Goal: Information Seeking & Learning: Check status

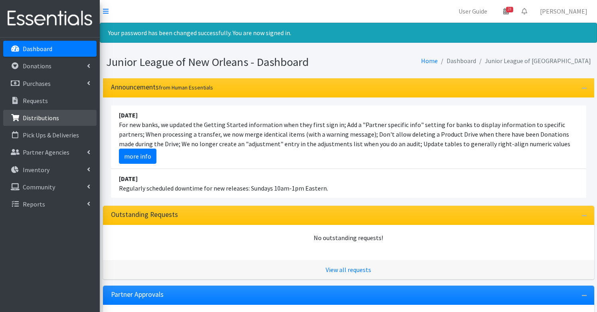
click at [35, 117] on p "Distributions" at bounding box center [41, 118] width 36 height 8
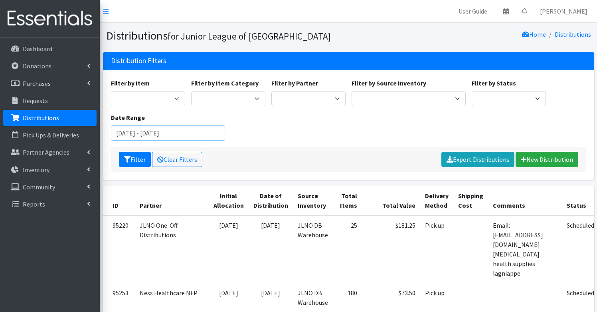
click at [160, 130] on input "June 27, 2025 - September 27, 2025" at bounding box center [168, 132] width 115 height 15
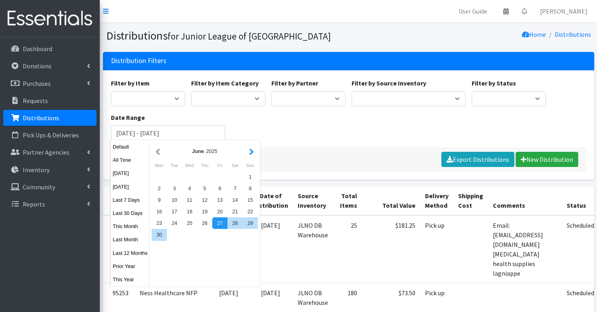
click at [252, 152] on button "button" at bounding box center [252, 151] width 8 height 10
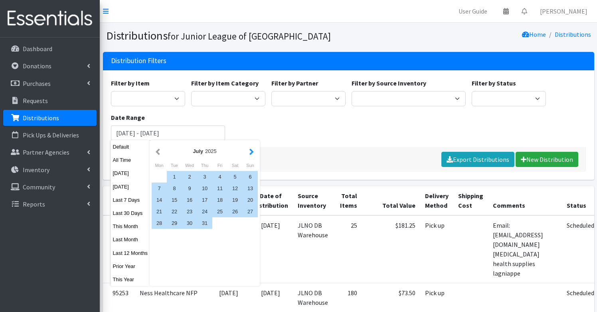
click at [252, 152] on button "button" at bounding box center [252, 151] width 8 height 10
click at [221, 201] on div "15" at bounding box center [219, 200] width 15 height 12
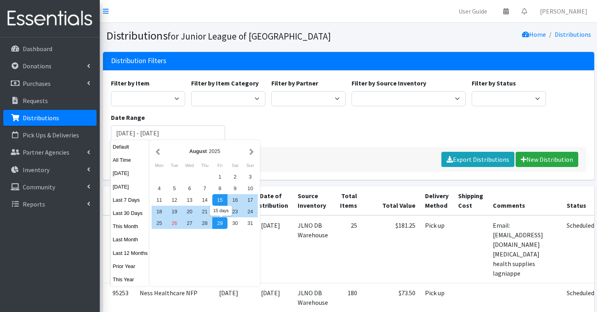
click at [222, 223] on div "29" at bounding box center [219, 223] width 15 height 12
type input "August 15, 2025 - August 29, 2025"
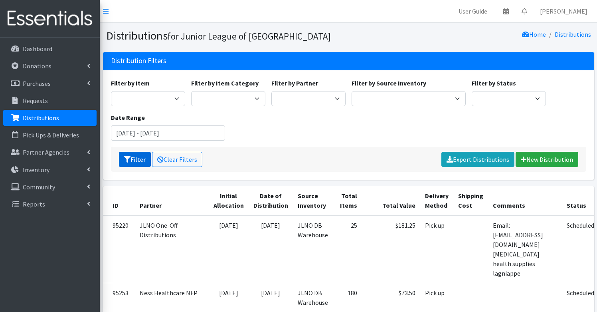
click at [134, 162] on button "Filter" at bounding box center [135, 159] width 32 height 15
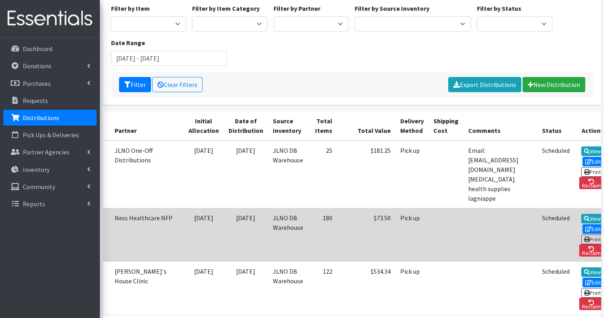
scroll to position [0, 25]
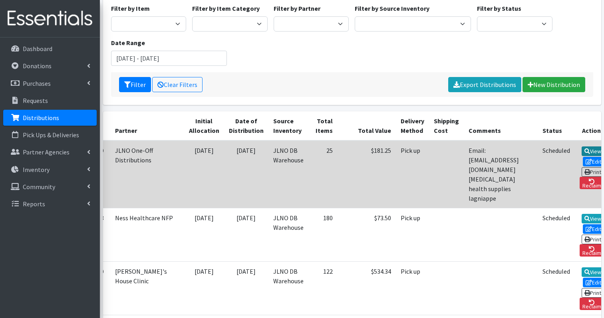
click at [581, 150] on link "View" at bounding box center [592, 152] width 23 height 10
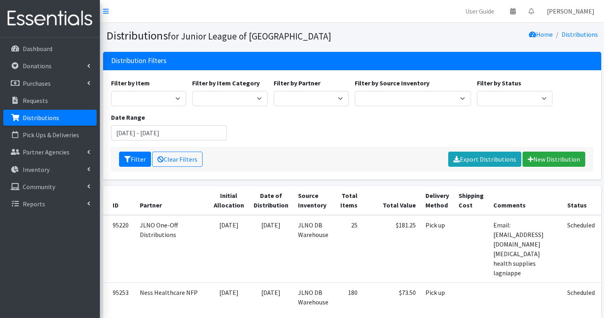
click at [569, 14] on link "Libby Phipps" at bounding box center [570, 11] width 60 height 16
click at [554, 42] on link "Log Out" at bounding box center [544, 44] width 111 height 15
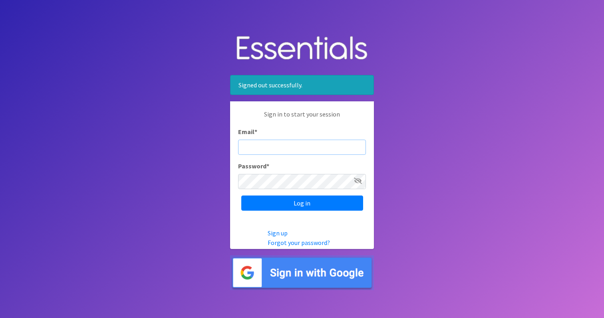
type input "[PERSON_NAME][EMAIL_ADDRESS][DOMAIN_NAME]"
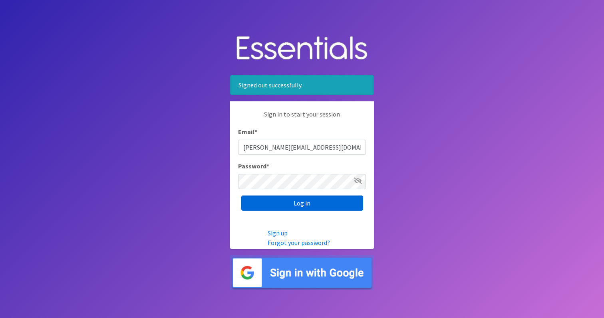
click at [303, 204] on input "Log in" at bounding box center [302, 203] width 122 height 15
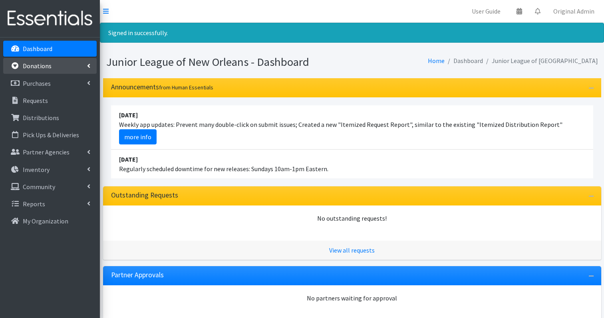
click at [51, 70] on link "Donations" at bounding box center [49, 66] width 93 height 16
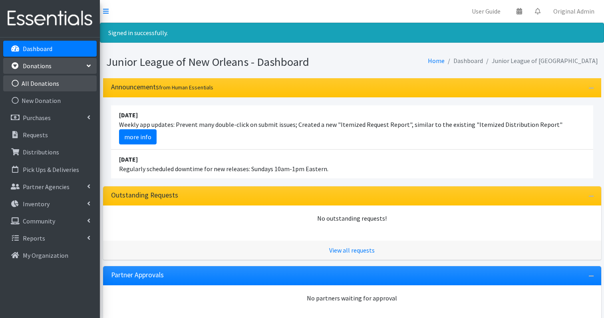
click at [45, 86] on link "All Donations" at bounding box center [49, 83] width 93 height 16
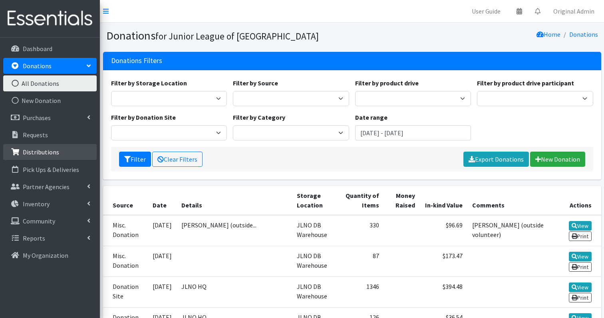
click at [49, 154] on p "Distributions" at bounding box center [41, 152] width 36 height 8
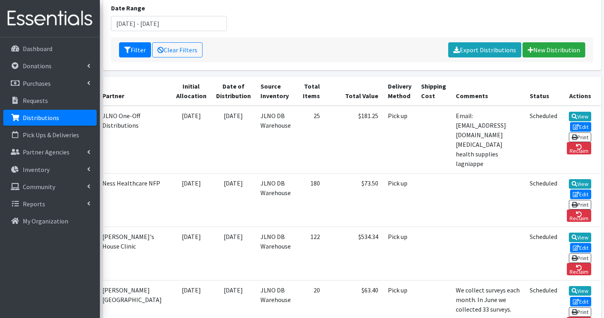
scroll to position [0, 74]
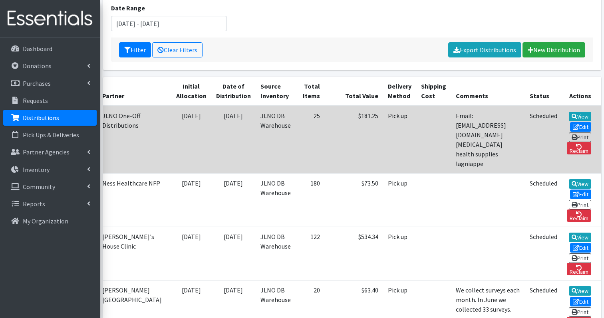
click at [541, 131] on td "Scheduled" at bounding box center [543, 140] width 37 height 68
click at [578, 116] on link "View" at bounding box center [580, 117] width 23 height 10
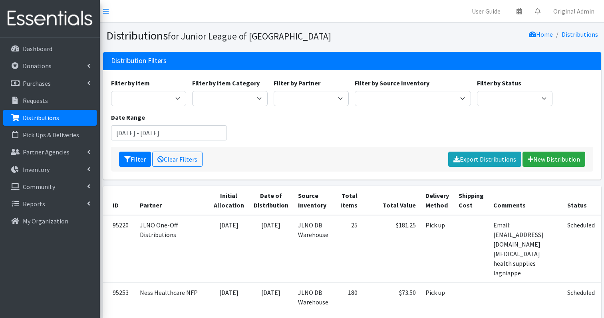
scroll to position [109, 0]
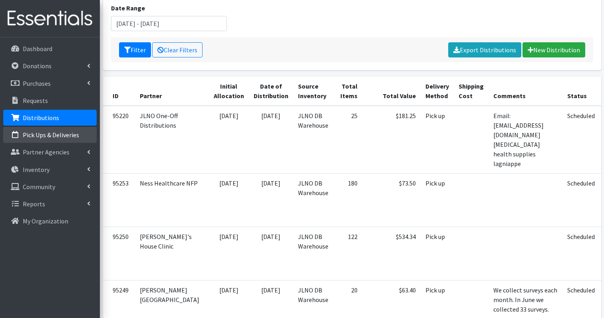
click at [64, 136] on p "Pick Ups & Deliveries" at bounding box center [51, 135] width 56 height 8
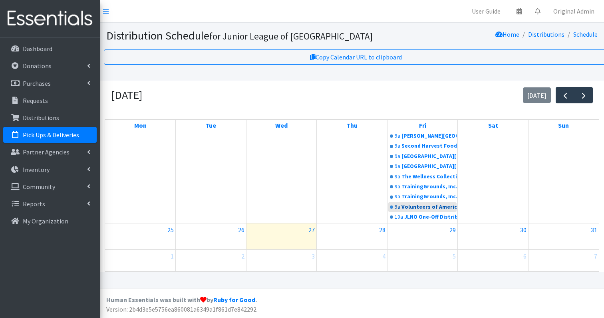
click at [422, 203] on div "Volunteers of America [GEOGRAPHIC_DATA][US_STATE]" at bounding box center [429, 207] width 56 height 8
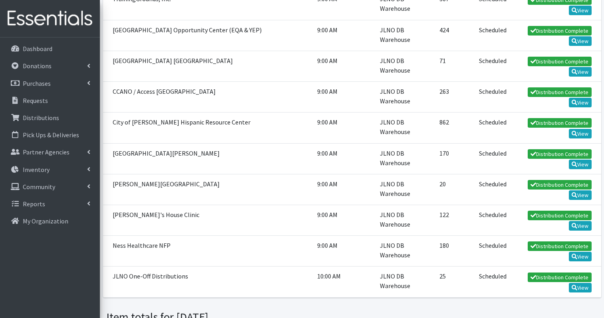
scroll to position [660, 0]
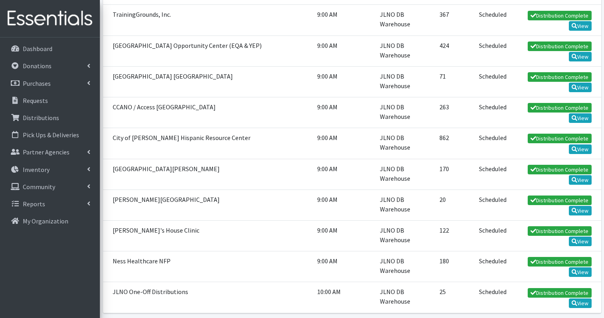
drag, startPoint x: 454, startPoint y: 67, endPoint x: 477, endPoint y: 67, distance: 23.2
